Goal: Information Seeking & Learning: Find specific page/section

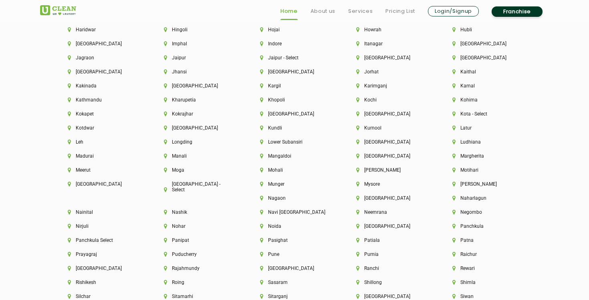
scroll to position [1978, 0]
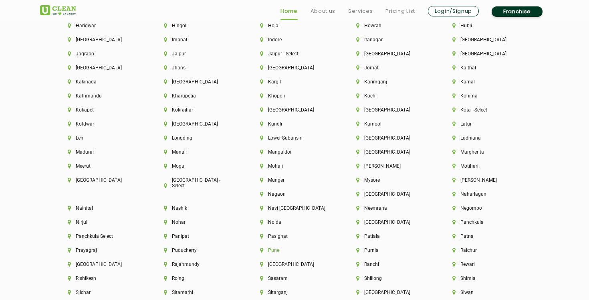
click at [260, 250] on li "Pune" at bounding box center [294, 250] width 69 height 6
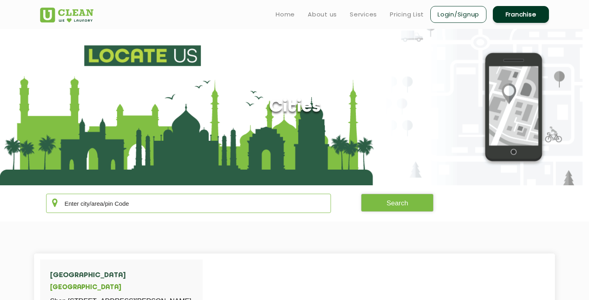
click at [161, 202] on input "text" at bounding box center [188, 203] width 285 height 19
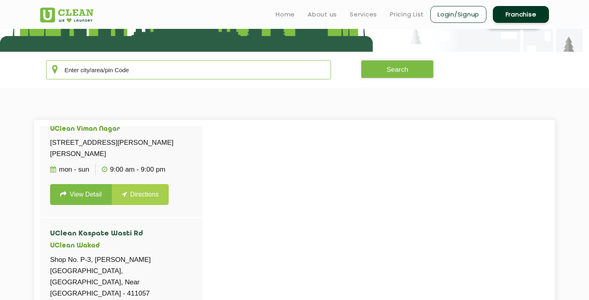
scroll to position [677, 0]
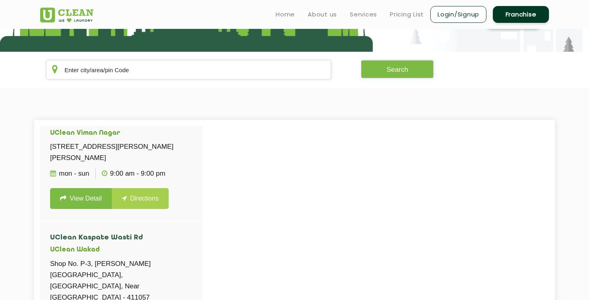
click at [71, 92] on link "View Detail" at bounding box center [81, 81] width 62 height 21
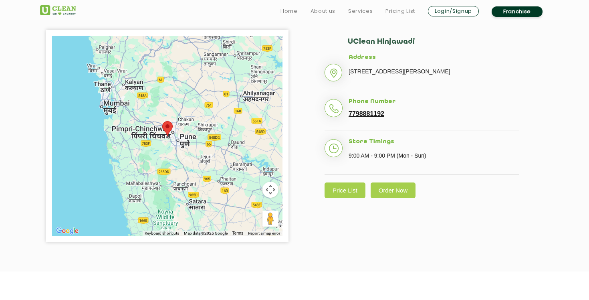
scroll to position [186, 0]
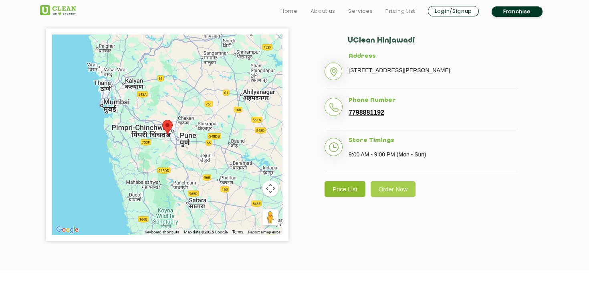
click at [349, 197] on link "Price List" at bounding box center [345, 189] width 41 height 16
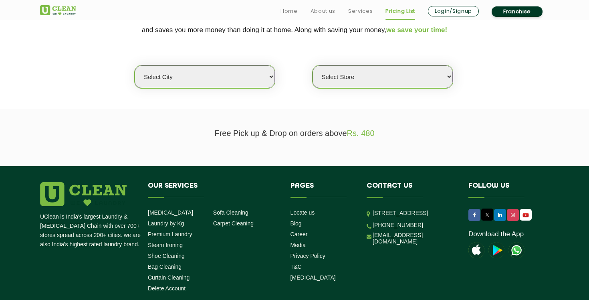
scroll to position [188, 0]
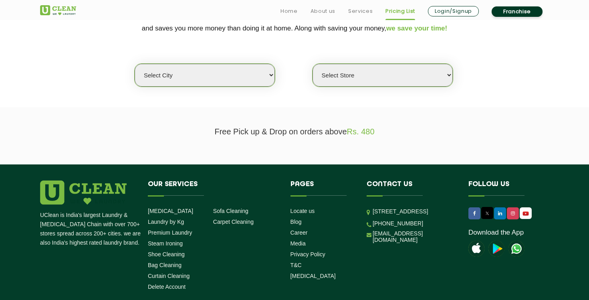
click at [211, 78] on select "Select city [GEOGRAPHIC_DATA] [GEOGRAPHIC_DATA] [GEOGRAPHIC_DATA] [GEOGRAPHIC_D…" at bounding box center [205, 75] width 140 height 23
select select "4"
click at [135, 64] on select "Select city [GEOGRAPHIC_DATA] [GEOGRAPHIC_DATA] [GEOGRAPHIC_DATA] [GEOGRAPHIC_D…" at bounding box center [205, 75] width 140 height 23
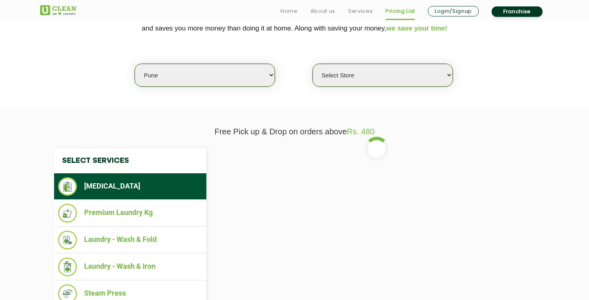
click at [383, 81] on select "Select Store [GEOGRAPHIC_DATA] [GEOGRAPHIC_DATA] [GEOGRAPHIC_DATA] [GEOGRAPHIC_…" at bounding box center [382, 75] width 140 height 23
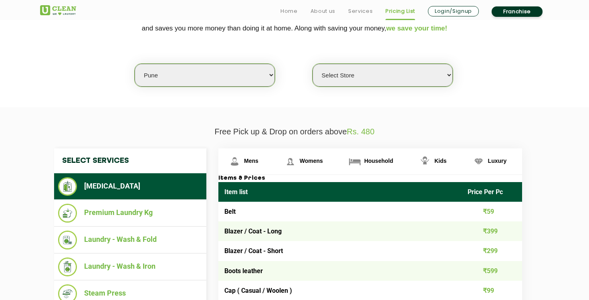
select select "333"
click at [312, 64] on select "Select Store [GEOGRAPHIC_DATA] [GEOGRAPHIC_DATA] [GEOGRAPHIC_DATA] [GEOGRAPHIC_…" at bounding box center [382, 75] width 140 height 23
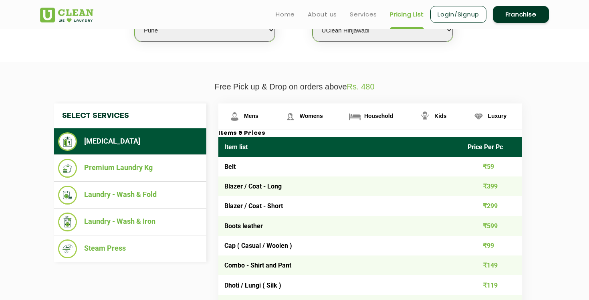
scroll to position [228, 0]
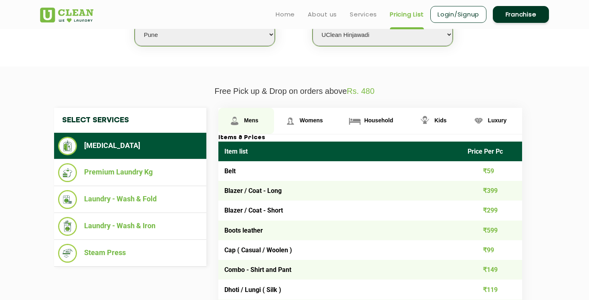
click at [239, 120] on img at bounding box center [235, 121] width 14 height 14
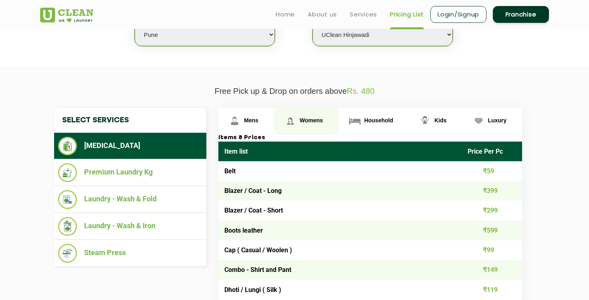
click at [279, 125] on link "Womens" at bounding box center [306, 121] width 65 height 26
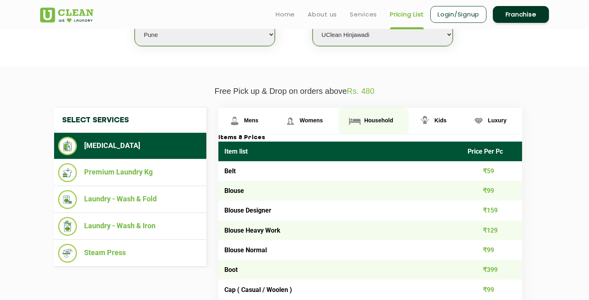
click at [361, 122] on img at bounding box center [355, 121] width 14 height 14
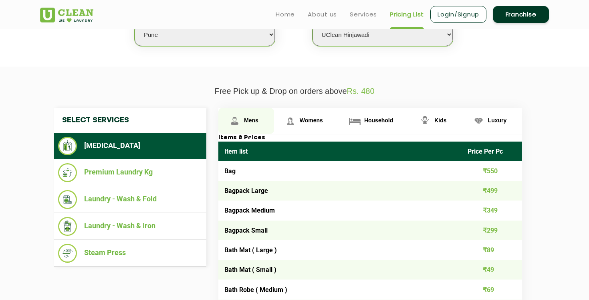
click at [238, 117] on img at bounding box center [235, 121] width 14 height 14
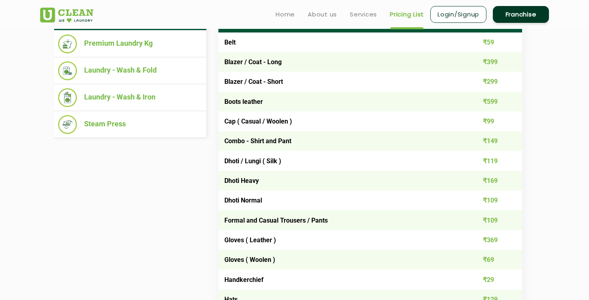
scroll to position [338, 0]
